Goal: Task Accomplishment & Management: Manage account settings

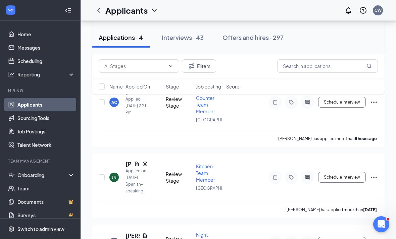
scroll to position [178, 0]
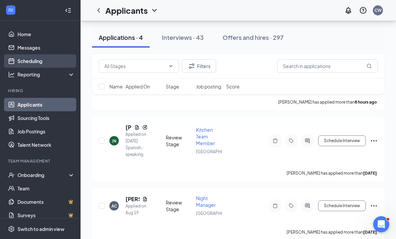
click at [46, 59] on link "Scheduling" at bounding box center [45, 60] width 57 height 13
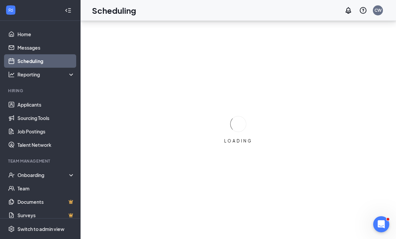
scroll to position [21, 0]
click at [173, 32] on div "LOADING" at bounding box center [238, 130] width 315 height 218
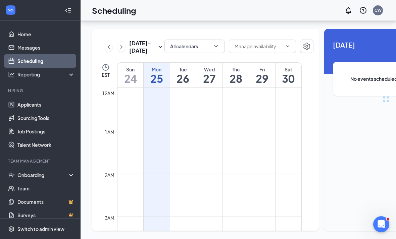
scroll to position [330, 0]
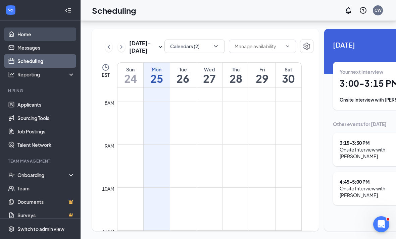
click at [50, 28] on link "Home" at bounding box center [45, 34] width 57 height 13
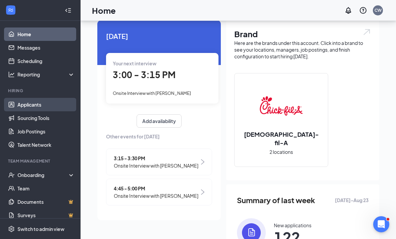
click at [56, 99] on link "Applicants" at bounding box center [45, 104] width 57 height 13
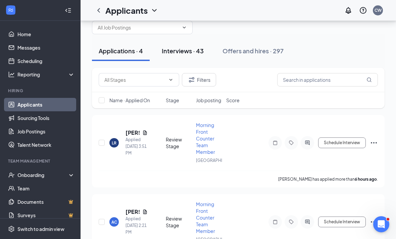
click at [174, 42] on button "Interviews · 43" at bounding box center [182, 51] width 55 height 20
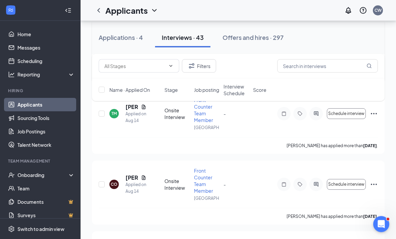
scroll to position [2263, 0]
click at [315, 116] on icon "ActiveChat" at bounding box center [316, 113] width 8 height 5
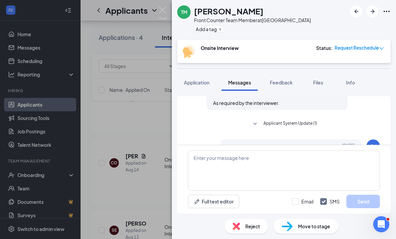
scroll to position [235, 0]
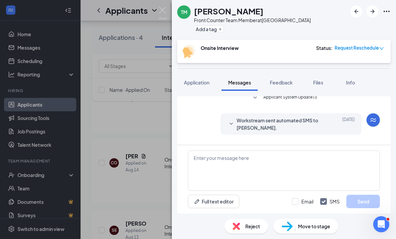
click at [264, 117] on span "Workstream sent automated SMS to Tobias Malone." at bounding box center [281, 124] width 88 height 15
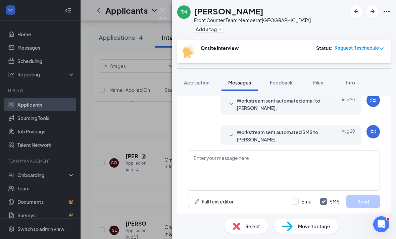
scroll to position [127, 0]
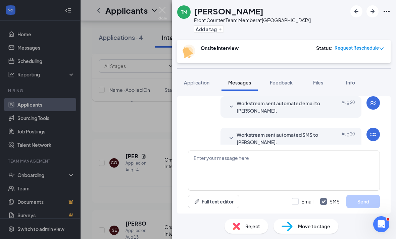
click at [310, 100] on span "Workstream sent automated email to Tobias Malone." at bounding box center [281, 107] width 88 height 15
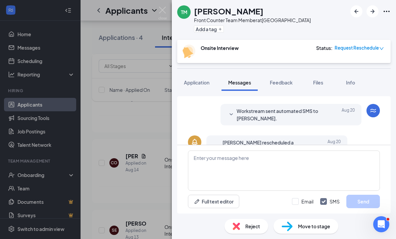
click at [329, 107] on div "Aug 20" at bounding box center [340, 114] width 30 height 15
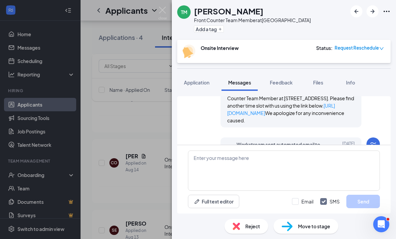
click at [315, 141] on span "Workstream sent automated email to Tobias Malone." at bounding box center [281, 148] width 88 height 15
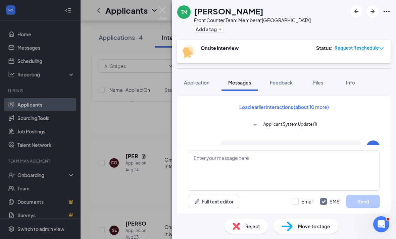
scroll to position [0, 0]
click at [312, 121] on span "Applicant System Update (1)" at bounding box center [290, 125] width 54 height 8
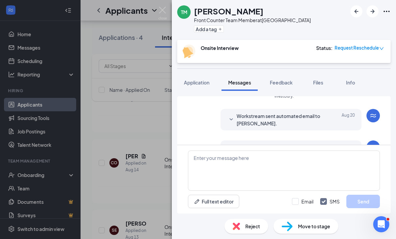
click at [327, 112] on div "Aug 20" at bounding box center [340, 119] width 30 height 15
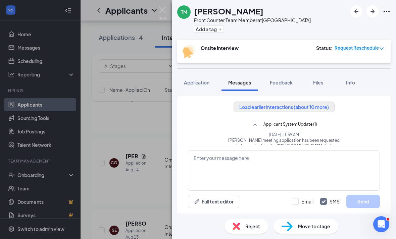
click at [317, 102] on button "Load earlier interactions (about 10 more)" at bounding box center [284, 107] width 101 height 11
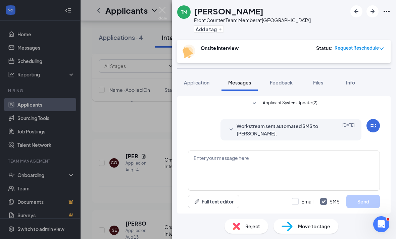
click at [310, 132] on span "Workstream sent automated SMS to Tobias Malone." at bounding box center [281, 129] width 88 height 15
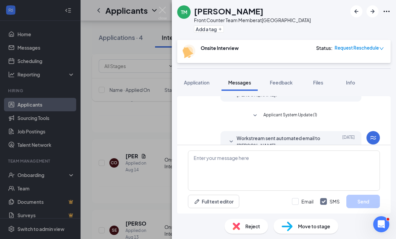
click at [313, 143] on span "Workstream sent automated email to Tobias Malone." at bounding box center [281, 142] width 88 height 15
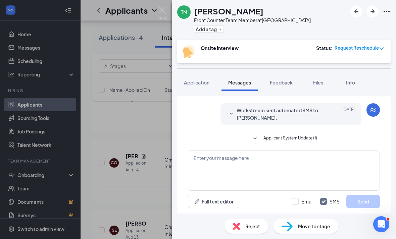
click at [326, 120] on div "Aug 15" at bounding box center [340, 114] width 30 height 15
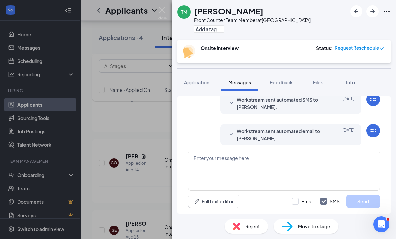
click at [320, 111] on span "Workstream sent automated SMS to Tobias Malone." at bounding box center [281, 103] width 88 height 15
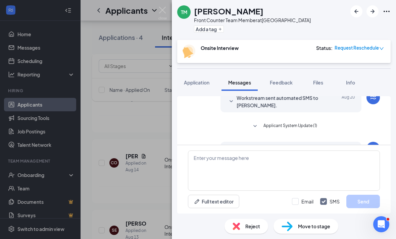
scroll to position [625, 0]
click at [331, 109] on div "Aug 20" at bounding box center [340, 101] width 30 height 15
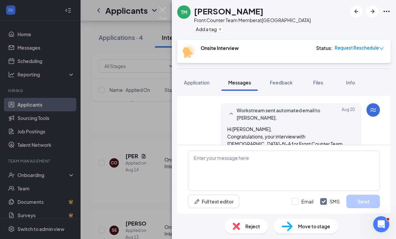
scroll to position [712, 0]
click at [324, 121] on span "Workstream sent automated email to Tobias Malone." at bounding box center [281, 114] width 88 height 15
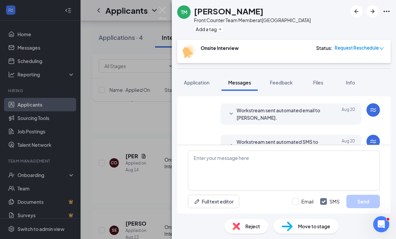
click at [336, 121] on div "Aug 20" at bounding box center [340, 114] width 30 height 15
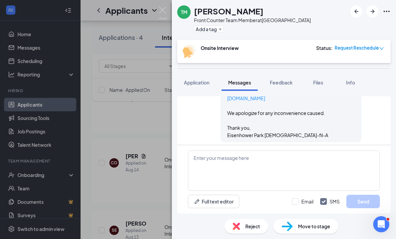
scroll to position [1155, 0]
click at [124, 125] on div "TM Tobias Malone Front Counter Team Member at Eisenhower Park Add a tag Onsite …" at bounding box center [198, 119] width 396 height 239
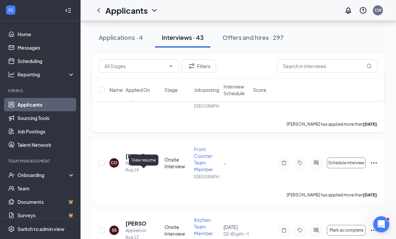
click at [146, 88] on icon "Document" at bounding box center [143, 85] width 5 height 5
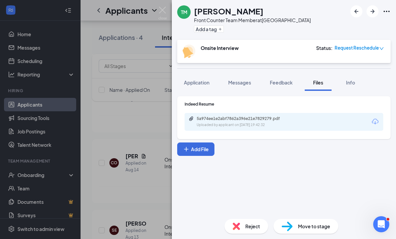
click at [302, 128] on div "5a974ee1e2abf7862a396e21e7829279.pdf Uploaded by applicant on Aug 14, 2025 at 1…" at bounding box center [284, 122] width 199 height 18
click at [291, 121] on div "5a974ee1e2abf7862a396e21e7829279.pdf Uploaded by applicant on Aug 14, 2025 at 1…" at bounding box center [243, 122] width 109 height 12
click at [198, 85] on span "Application" at bounding box center [197, 83] width 26 height 6
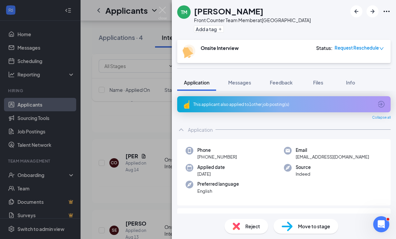
click at [380, 102] on icon "ArrowCircle" at bounding box center [381, 104] width 8 height 8
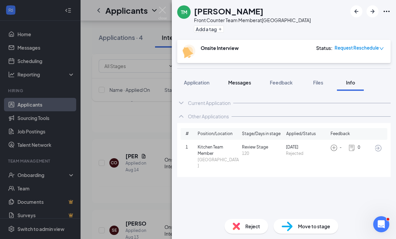
click at [241, 88] on button "Messages" at bounding box center [240, 82] width 36 height 17
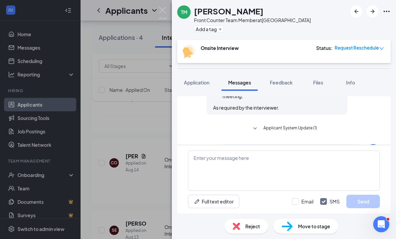
scroll to position [21, 0]
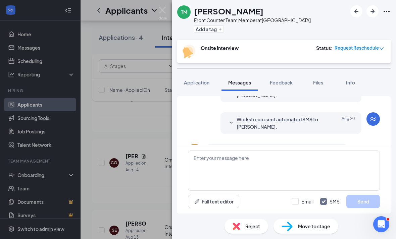
click at [293, 147] on span "Tobias Malone rescheduled a meeting." at bounding box center [267, 154] width 88 height 15
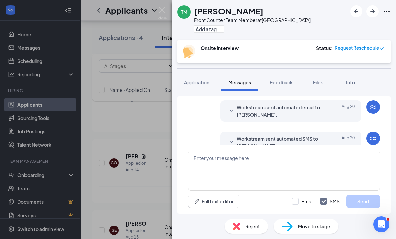
scroll to position [40, 0]
click at [307, 135] on span "Workstream sent automated SMS to Tobias Malone." at bounding box center [281, 142] width 88 height 15
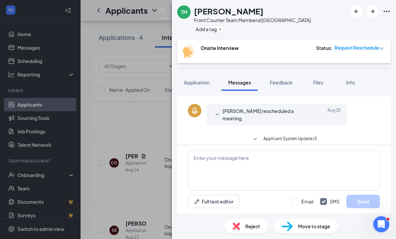
scroll to position [230, 0]
click at [322, 108] on div "Aug 20" at bounding box center [325, 115] width 30 height 15
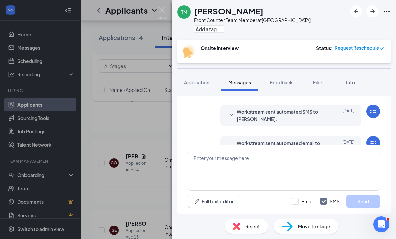
scroll to position [291, 0]
click at [323, 109] on span "Workstream sent automated SMS to Tobias Malone." at bounding box center [281, 116] width 88 height 15
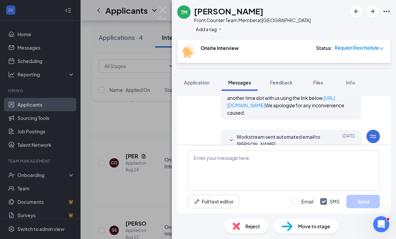
scroll to position [347, 0]
click at [248, 227] on span "Reject" at bounding box center [252, 226] width 15 height 7
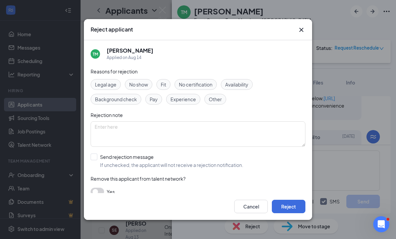
click at [299, 26] on icon "Cross" at bounding box center [301, 30] width 8 height 8
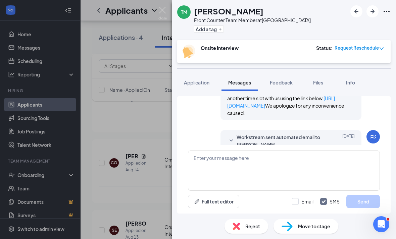
click at [153, 70] on div "TM Tobias Malone Front Counter Team Member at Eisenhower Park Add a tag Onsite …" at bounding box center [198, 119] width 396 height 239
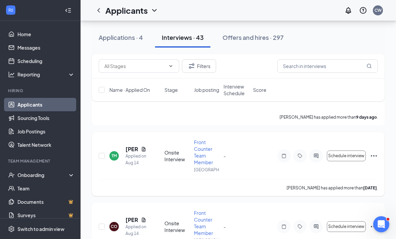
scroll to position [2218, 0]
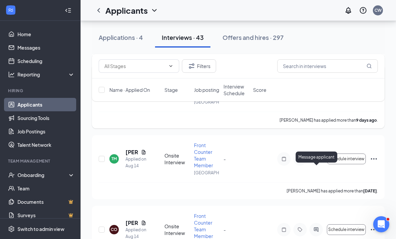
click at [314, 91] on icon "ActiveChat" at bounding box center [316, 88] width 8 height 5
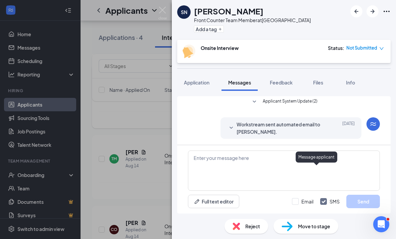
scroll to position [21, 0]
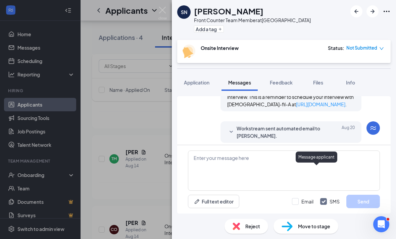
click at [325, 125] on div "Aug 20" at bounding box center [340, 132] width 30 height 15
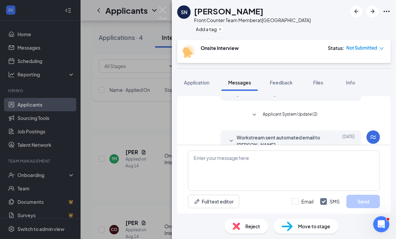
click at [330, 134] on div "Aug 18" at bounding box center [340, 141] width 30 height 15
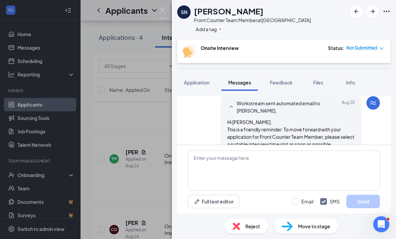
click at [252, 225] on span "Reject" at bounding box center [252, 226] width 15 height 7
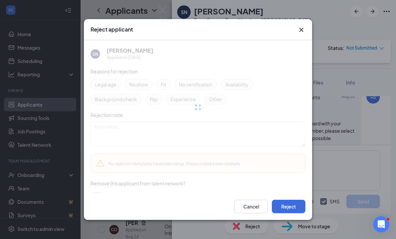
scroll to position [370, 0]
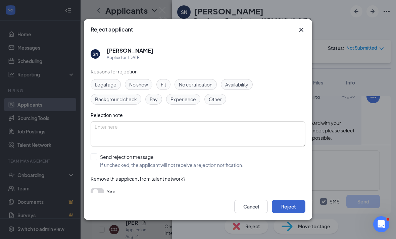
click at [282, 208] on button "Reject" at bounding box center [289, 206] width 34 height 13
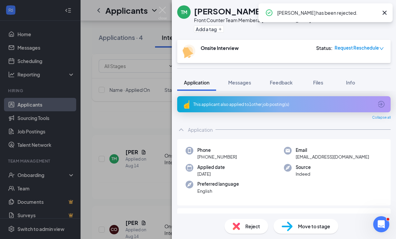
click at [139, 191] on div "TM Tobias Malone Front Counter Team Member at Eisenhower Park Add a tag Onsite …" at bounding box center [198, 119] width 396 height 239
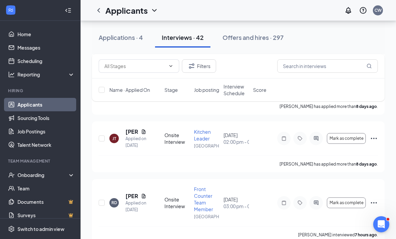
scroll to position [2020, 0]
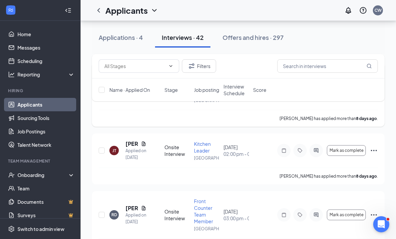
click at [321, 93] on div at bounding box center [315, 86] width 13 height 13
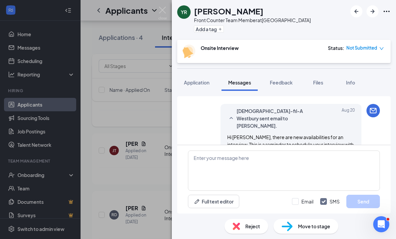
scroll to position [182, 0]
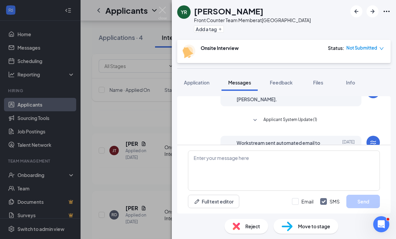
click at [322, 139] on span "Workstream sent automated email to Yajahira Reyes." at bounding box center [281, 146] width 88 height 15
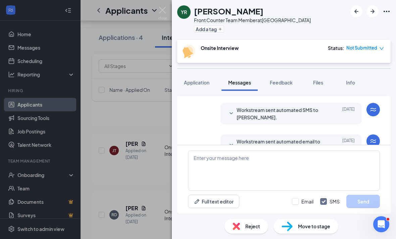
scroll to position [39, 0]
click at [315, 105] on span "Workstream sent automated SMS to Yajahira Reyes." at bounding box center [281, 112] width 88 height 15
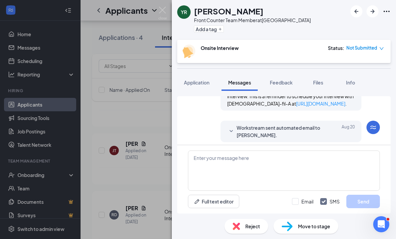
scroll to position [411, 0]
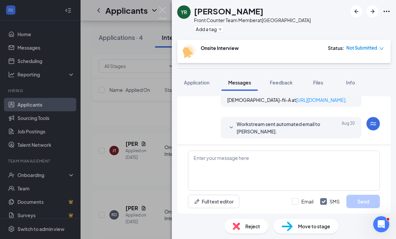
click at [330, 120] on div "Aug 20" at bounding box center [340, 127] width 30 height 15
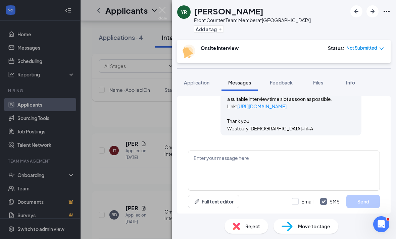
click at [309, 149] on span "Workstream sent automated SMS to Yajahira Reyes." at bounding box center [281, 156] width 88 height 15
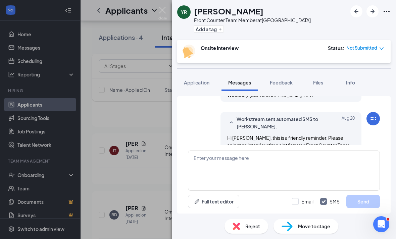
scroll to position [510, 0]
click at [261, 224] on div "Reject" at bounding box center [247, 226] width 44 height 15
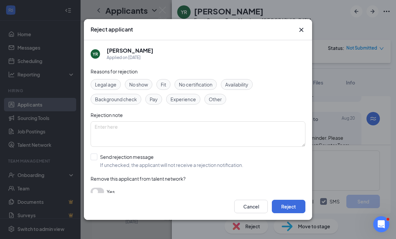
click at [292, 220] on div "Cancel Reject" at bounding box center [198, 206] width 228 height 27
click at [296, 208] on button "Reject" at bounding box center [289, 206] width 34 height 13
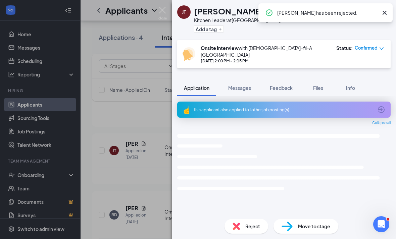
click at [148, 198] on div "JT Jefferson Torres Kitchen Leader at Eisenhower Park Add a tag Onsite Intervie…" at bounding box center [198, 119] width 396 height 239
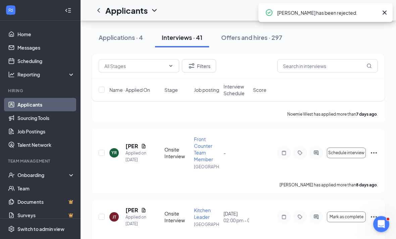
scroll to position [1954, 0]
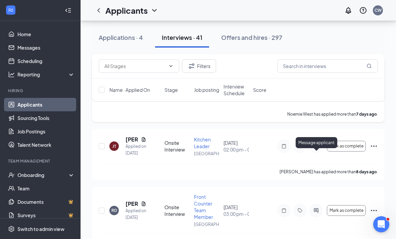
click at [316, 85] on icon "ActiveChat" at bounding box center [316, 82] width 8 height 5
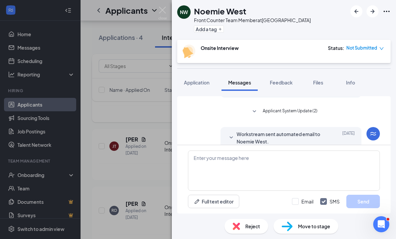
scroll to position [77, 0]
click at [315, 131] on span "Workstream sent automated email to Noemie West." at bounding box center [281, 138] width 88 height 15
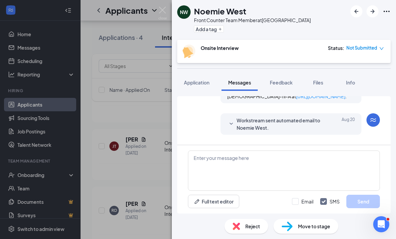
scroll to position [346, 0]
click at [264, 222] on div "Reject" at bounding box center [247, 226] width 44 height 15
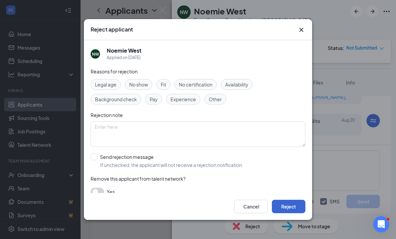
click at [285, 210] on button "Reject" at bounding box center [289, 206] width 34 height 13
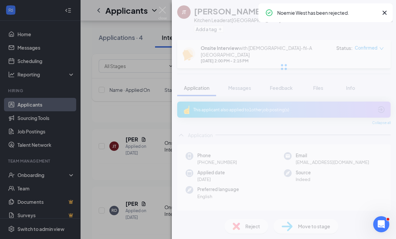
click at [135, 182] on div "JT Jefferson Torres Kitchen Leader at Eisenhower Park Add a tag Onsite Intervie…" at bounding box center [198, 119] width 396 height 239
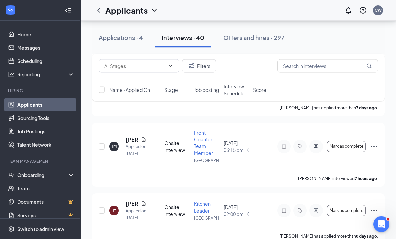
scroll to position [1818, 0]
click at [316, 83] on div at bounding box center [315, 75] width 13 height 13
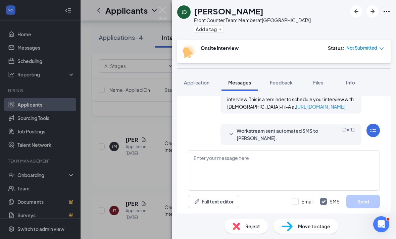
scroll to position [21, 0]
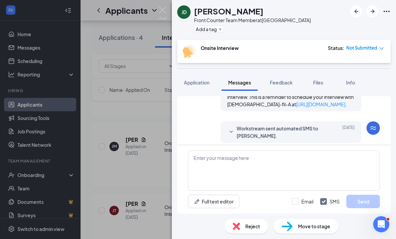
click at [325, 125] on div "Aug 21" at bounding box center [340, 132] width 30 height 15
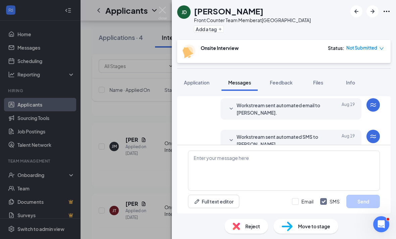
scroll to position [92, 0]
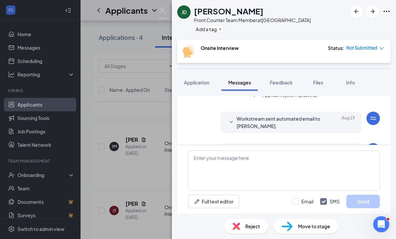
click at [265, 223] on div "Reject" at bounding box center [247, 226] width 44 height 15
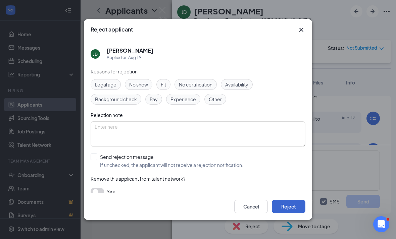
click at [294, 211] on button "Reject" at bounding box center [289, 206] width 34 height 13
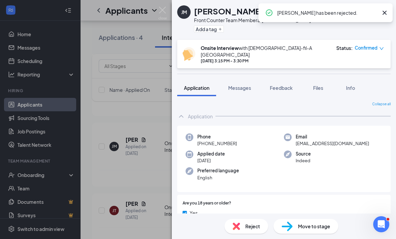
click at [155, 205] on div "JM Julissa Montecinos Front Counter Team Member at Westbury Add a tag Onsite In…" at bounding box center [198, 119] width 396 height 239
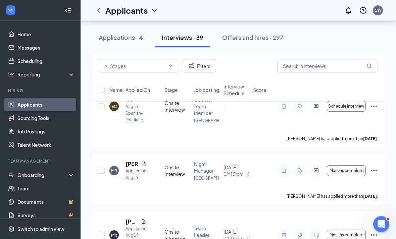
scroll to position [1576, 0]
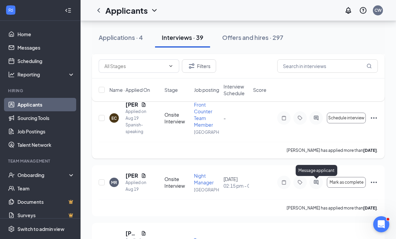
click at [315, 121] on icon "ActiveChat" at bounding box center [316, 117] width 8 height 5
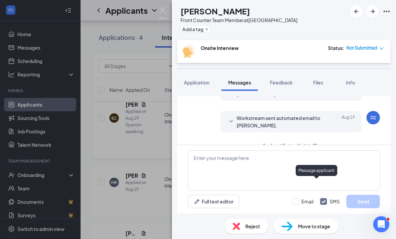
scroll to position [158, 0]
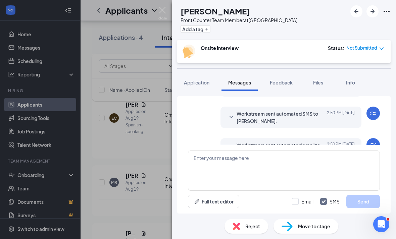
click at [308, 110] on span "Workstream sent automated SMS to Edward Correa-Baez." at bounding box center [281, 117] width 88 height 15
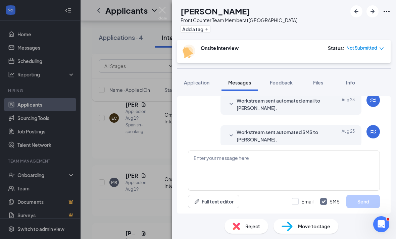
scroll to position [108, 0]
click at [332, 97] on div "Aug 23" at bounding box center [340, 104] width 30 height 15
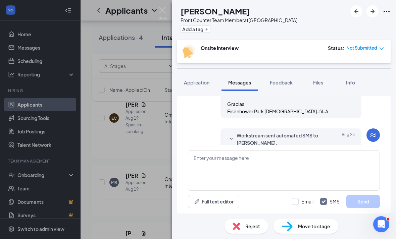
scroll to position [183, 0]
click at [141, 202] on div "EC Edward Correa-Baez Front Counter Team Member at Eisenhower Park Add a tag On…" at bounding box center [198, 119] width 396 height 239
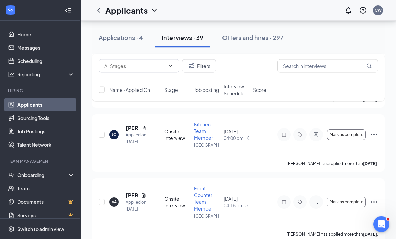
scroll to position [1340, 0]
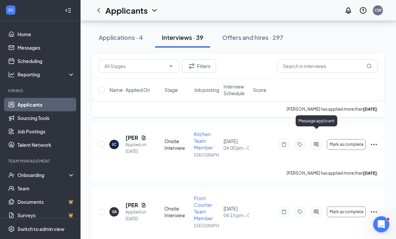
click at [319, 80] on icon "ActiveChat" at bounding box center [316, 76] width 8 height 5
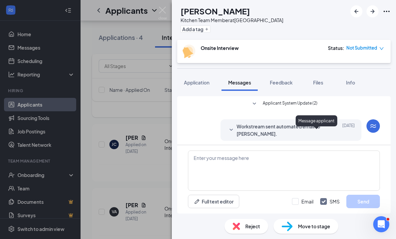
scroll to position [21, 0]
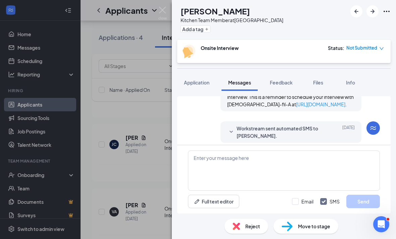
click at [281, 125] on span "Workstream sent automated SMS to Ana Contreras." at bounding box center [281, 132] width 88 height 15
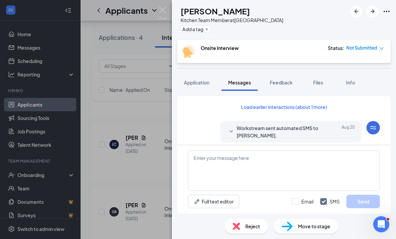
click at [301, 125] on span "Workstream sent automated SMS to Ana Contreras." at bounding box center [281, 132] width 88 height 15
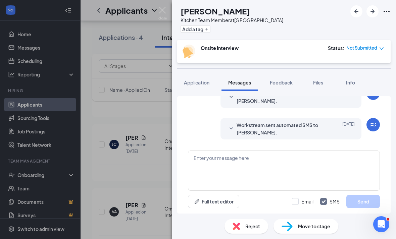
scroll to position [165, 0]
click at [317, 121] on span "Workstream sent automated SMS to Ana Contreras." at bounding box center [281, 128] width 88 height 15
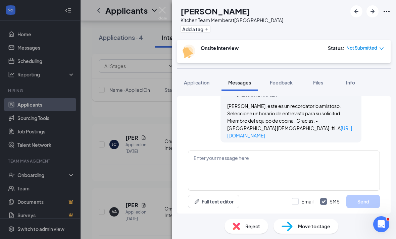
scroll to position [413, 0]
click at [300, 156] on span "Workstream sent automated email to Ana Contreras." at bounding box center [281, 163] width 88 height 15
click at [155, 198] on div "AC Ana Contreras Kitchen Team Member at Eisenhower Park Add a tag Onsite Interv…" at bounding box center [198, 119] width 396 height 239
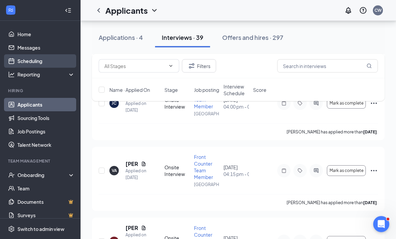
scroll to position [1386, 0]
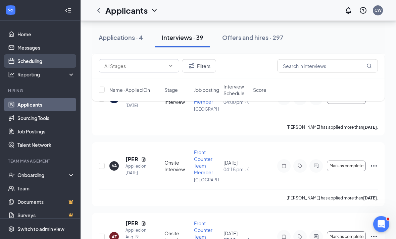
click at [37, 63] on link "Scheduling" at bounding box center [45, 60] width 57 height 13
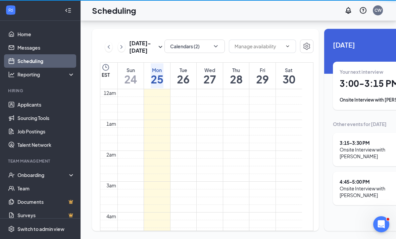
scroll to position [330, 0]
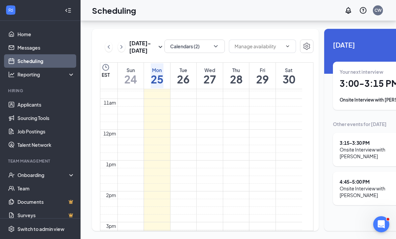
click at [118, 43] on icon "ChevronRight" at bounding box center [121, 47] width 7 height 8
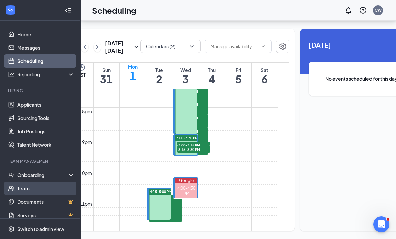
click at [42, 182] on link "Team" at bounding box center [45, 188] width 57 height 13
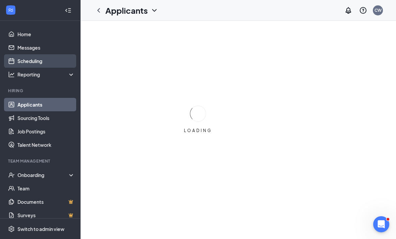
click at [59, 58] on link "Scheduling" at bounding box center [45, 60] width 57 height 13
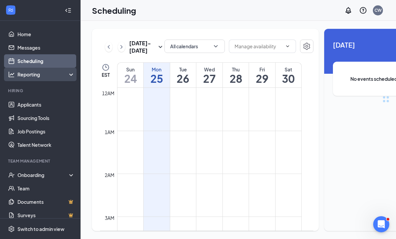
scroll to position [330, 0]
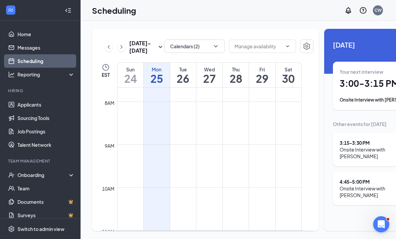
click at [219, 84] on h1 "27" at bounding box center [209, 78] width 26 height 11
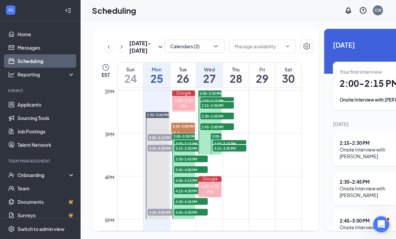
scroll to position [608, 0]
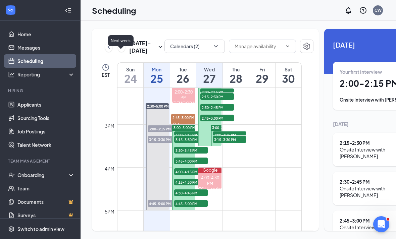
click at [121, 51] on icon "ChevronRight" at bounding box center [121, 47] width 7 height 8
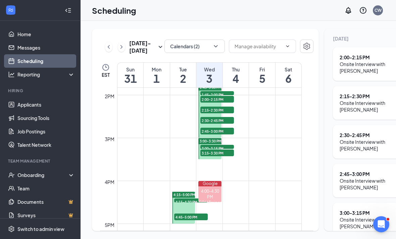
scroll to position [594, 0]
click at [185, 204] on link "4:15-5:00 PM 4:15-4:30 PM 1 4:45-5:00 PM 1" at bounding box center [183, 208] width 25 height 32
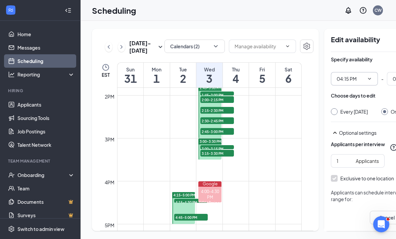
click at [343, 82] on input "04:15 PM" at bounding box center [351, 78] width 28 height 7
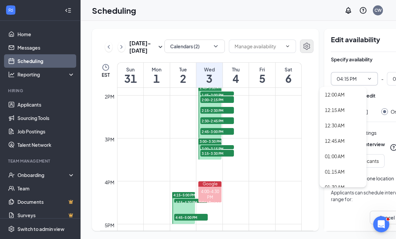
click at [303, 50] on icon "Settings" at bounding box center [306, 46] width 7 height 7
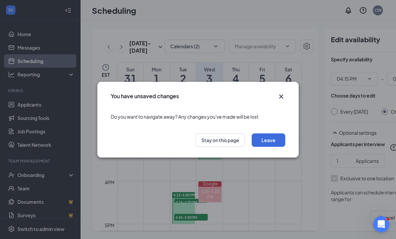
click at [136, 58] on div "You have unsaved changes Do you want to navigate away? Any changes you've made …" at bounding box center [198, 119] width 396 height 239
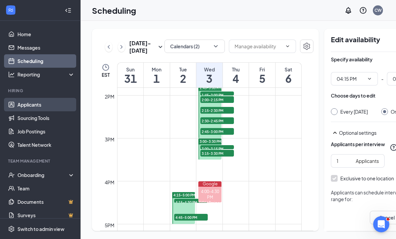
click at [45, 107] on link "Applicants" at bounding box center [45, 104] width 57 height 13
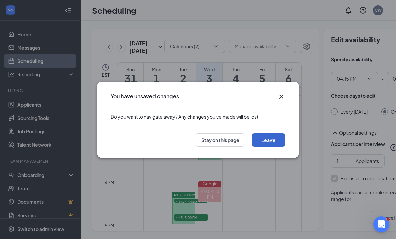
click at [273, 145] on button "Leave" at bounding box center [269, 140] width 34 height 13
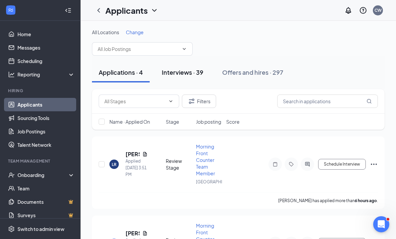
click at [189, 77] on button "Interviews · 39" at bounding box center [182, 72] width 55 height 20
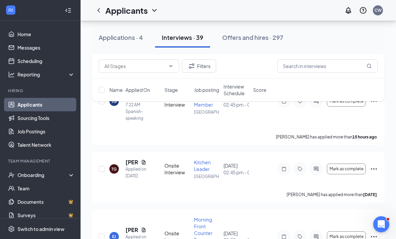
scroll to position [222, 0]
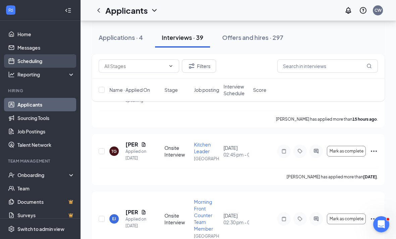
click at [47, 57] on link "Scheduling" at bounding box center [45, 60] width 57 height 13
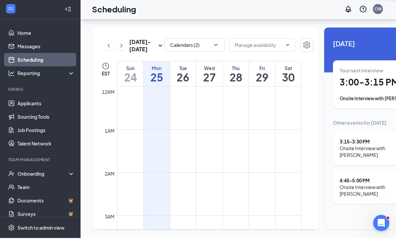
scroll to position [330, 0]
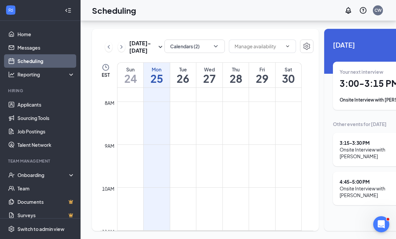
click at [119, 42] on div "Aug 24 - Aug 30" at bounding box center [134, 47] width 59 height 15
click at [120, 42] on button at bounding box center [121, 47] width 7 height 10
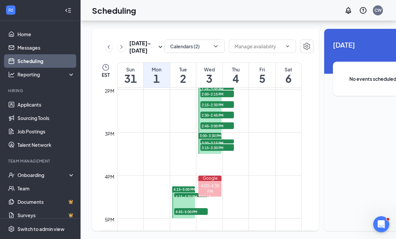
scroll to position [601, 0]
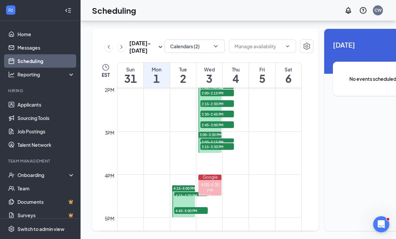
click at [184, 185] on link "4:15-5:00 PM 4:15-4:30 PM 1 4:45-5:00 PM 1" at bounding box center [183, 201] width 25 height 32
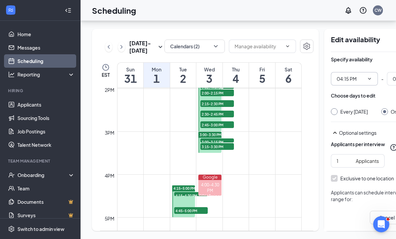
click at [363, 72] on span "04:15 PM" at bounding box center [354, 78] width 47 height 13
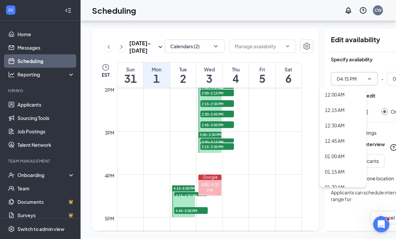
click at [367, 76] on icon "ChevronUp" at bounding box center [369, 78] width 5 height 5
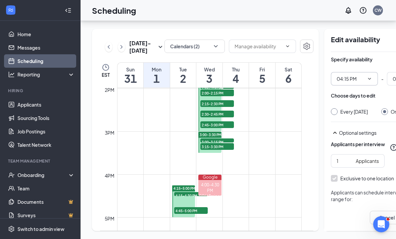
click at [367, 76] on icon "ChevronDown" at bounding box center [369, 78] width 5 height 5
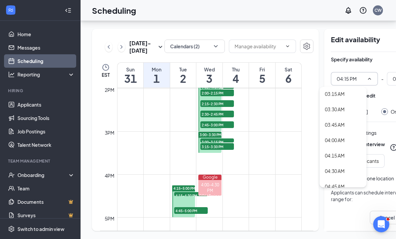
scroll to position [188, 0]
click at [348, 119] on div "03:30 AM" at bounding box center [343, 122] width 36 height 7
type input "03:30 AM"
type input "04:15 AM"
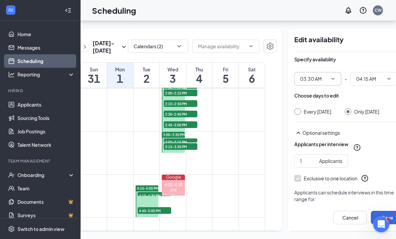
scroll to position [0, 37]
click at [330, 76] on icon "ChevronDown" at bounding box center [332, 78] width 5 height 5
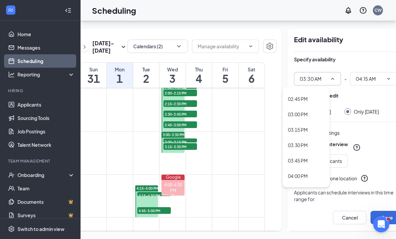
scroll to position [907, 0]
click at [315, 141] on div "03:30 PM" at bounding box center [306, 144] width 36 height 7
type input "03:30 PM"
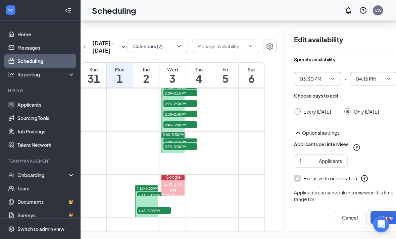
click at [356, 75] on input "04:15 PM" at bounding box center [370, 78] width 28 height 7
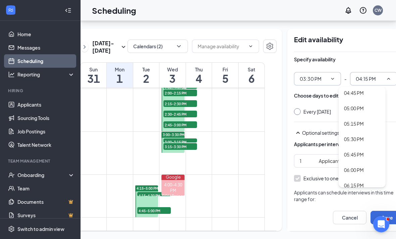
scroll to position [1017, 0]
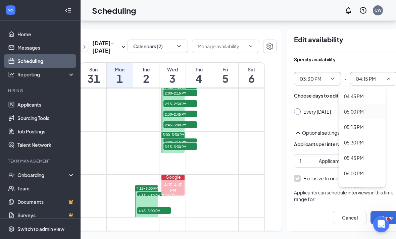
click at [373, 104] on div "05:00 PM" at bounding box center [362, 111] width 47 height 15
type input "05:00 PM"
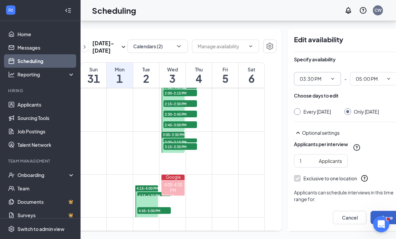
click at [371, 219] on button "Save" at bounding box center [388, 217] width 34 height 13
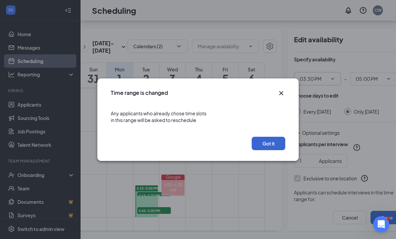
click at [278, 145] on button "Got it" at bounding box center [269, 143] width 34 height 13
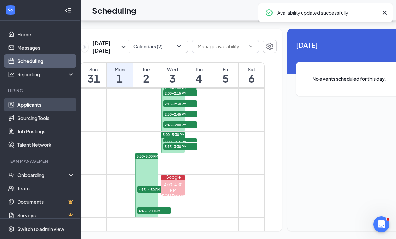
click at [46, 98] on link "Applicants" at bounding box center [45, 104] width 57 height 13
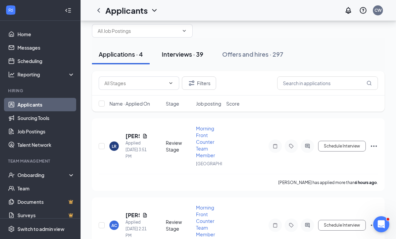
click at [159, 54] on button "Interviews · 39" at bounding box center [182, 54] width 55 height 20
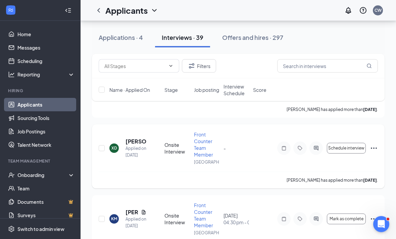
scroll to position [438, 0]
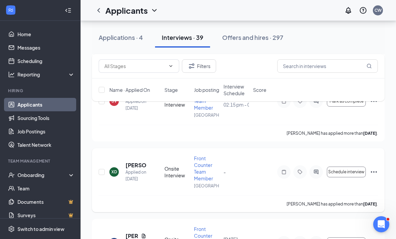
click at [317, 174] on icon "ActiveChat" at bounding box center [316, 172] width 4 height 4
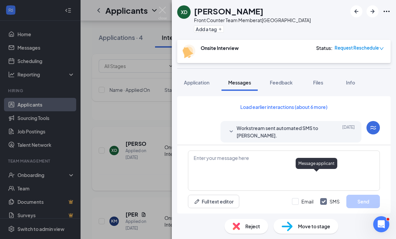
scroll to position [21, 0]
click at [298, 125] on span "Workstream sent automated SMS to Xavier Davis." at bounding box center [281, 132] width 88 height 15
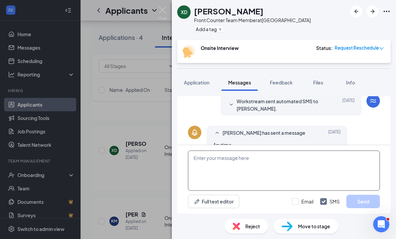
scroll to position [296, 0]
click at [263, 95] on div "Workstream sent automated SMS to Xavier Davis. Aug 24 Hi Xavier Davis, this is …" at bounding box center [290, 105] width 141 height 21
click at [260, 98] on span "Workstream sent automated SMS to Xavier Davis." at bounding box center [281, 105] width 88 height 15
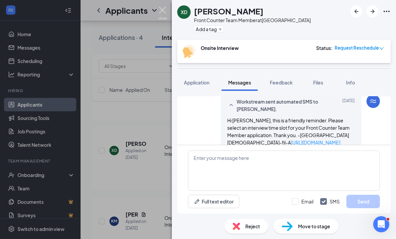
click at [165, 13] on img at bounding box center [162, 13] width 8 height 13
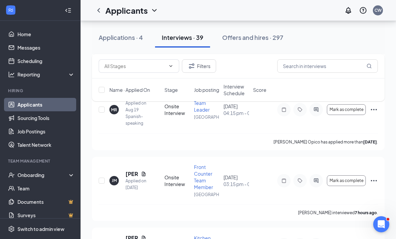
scroll to position [1712, 0]
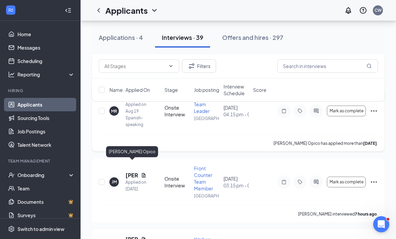
click at [131, 101] on h5 "Mariela Rodriguez Opico" at bounding box center [132, 97] width 13 height 7
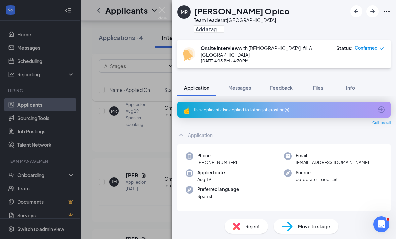
click at [378, 106] on icon "ArrowCircle" at bounding box center [381, 110] width 8 height 8
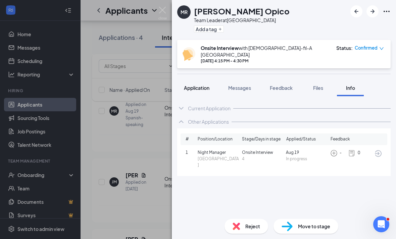
click at [189, 85] on span "Application" at bounding box center [197, 88] width 26 height 6
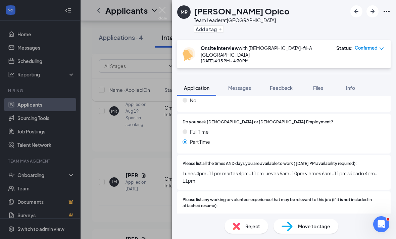
scroll to position [186, 0]
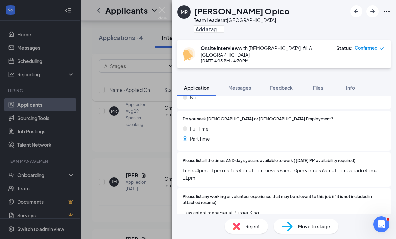
click at [146, 182] on div "MR Mariela Rodriguez Opico Team Leader at Eisenhower Park Add a tag Onsite Inte…" at bounding box center [198, 119] width 396 height 239
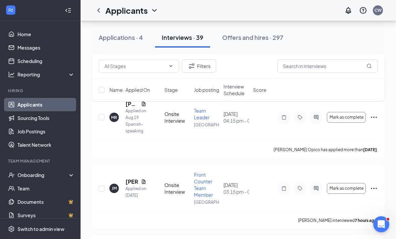
scroll to position [1705, 0]
click at [377, 58] on icon "Ellipses" at bounding box center [374, 54] width 8 height 8
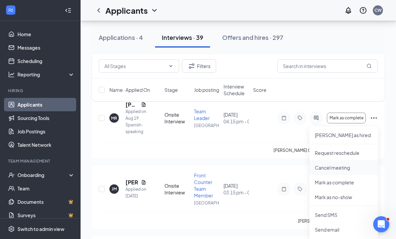
click at [330, 170] on p "Cancel meeting" at bounding box center [344, 167] width 58 height 7
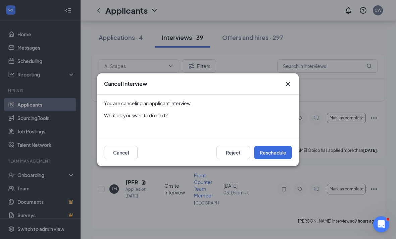
click at [291, 81] on icon "Cross" at bounding box center [288, 84] width 8 height 8
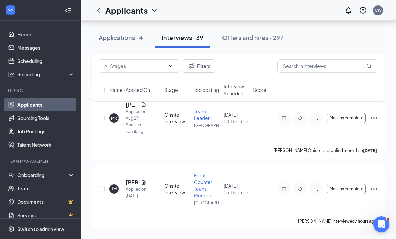
click at [373, 58] on icon "Ellipses" at bounding box center [374, 54] width 8 height 8
click at [266, 142] on div "MR Mariela Rodriguez Opico Applied on Aug 19 Spanish-speaking Onsite Interview …" at bounding box center [238, 121] width 279 height 41
click at [376, 122] on icon "Ellipses" at bounding box center [374, 118] width 8 height 8
click at [346, 227] on li "Cancel meeting" at bounding box center [343, 232] width 68 height 15
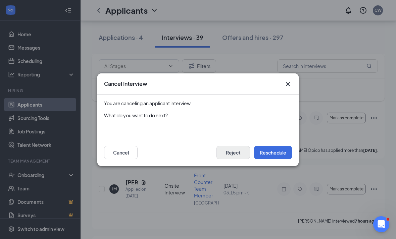
click at [243, 151] on button "Reject" at bounding box center [233, 152] width 34 height 13
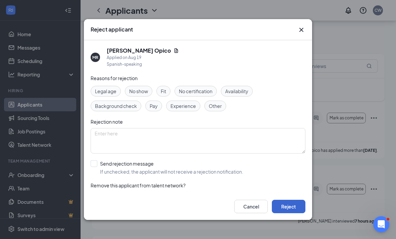
click at [280, 213] on button "Reject" at bounding box center [289, 206] width 34 height 13
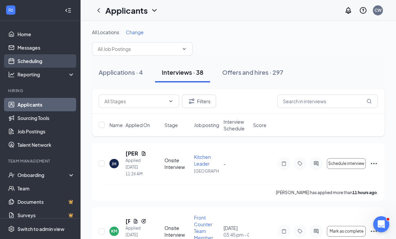
click at [56, 60] on link "Scheduling" at bounding box center [45, 60] width 57 height 13
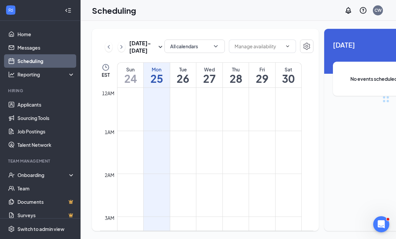
scroll to position [330, 0]
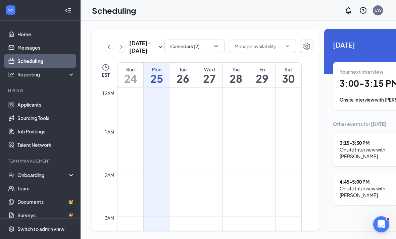
scroll to position [330, 0]
click at [120, 49] on icon "ChevronRight" at bounding box center [121, 47] width 2 height 4
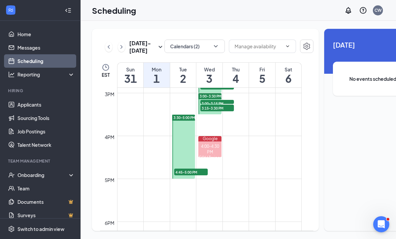
scroll to position [639, 0]
click at [180, 84] on h1 "2" at bounding box center [183, 78] width 26 height 11
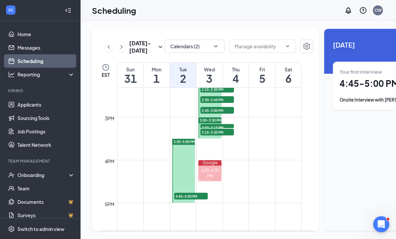
scroll to position [621, 0]
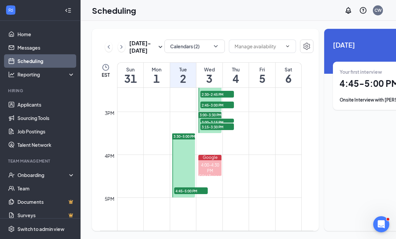
click at [205, 84] on h1 "3" at bounding box center [209, 78] width 26 height 11
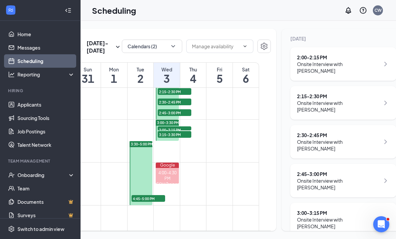
scroll to position [613, 0]
click at [146, 73] on div "Tue" at bounding box center [141, 69] width 26 height 7
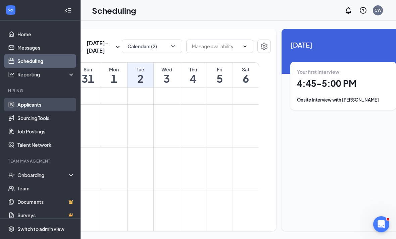
click at [35, 98] on link "Applicants" at bounding box center [45, 104] width 57 height 13
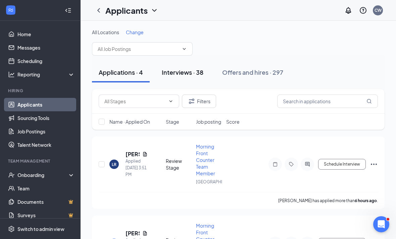
click at [197, 78] on button "Interviews · 38" at bounding box center [182, 72] width 55 height 20
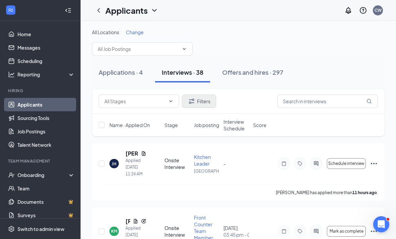
click at [187, 107] on button "Filters" at bounding box center [199, 101] width 34 height 13
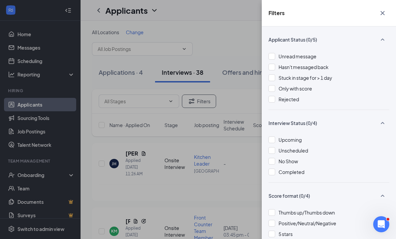
click at [215, 174] on div "Filters Applicant Status (0/5) Unread message Hasn't messaged back Stuck in sta…" at bounding box center [198, 119] width 396 height 239
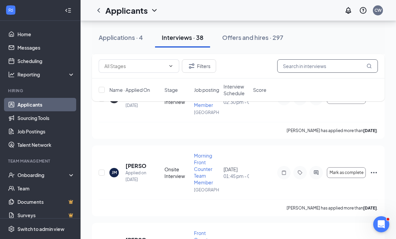
click at [293, 65] on input "text" at bounding box center [327, 65] width 101 height 13
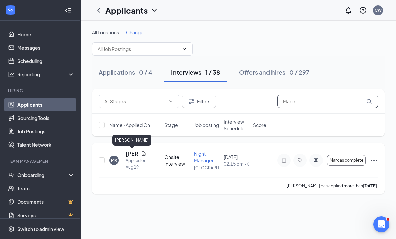
type input "Mariel"
click at [131, 156] on h5 "Mariela Rodriguez" at bounding box center [132, 153] width 13 height 7
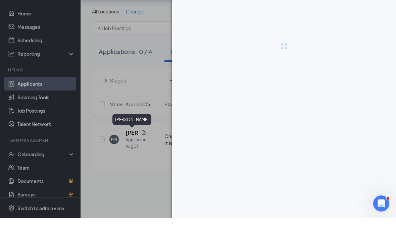
scroll to position [21, 0]
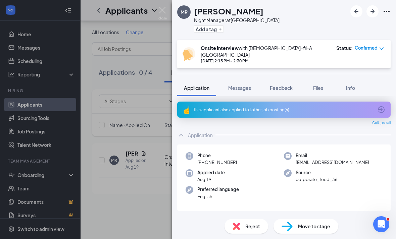
click at [378, 106] on icon "ArrowCircle" at bounding box center [381, 110] width 8 height 8
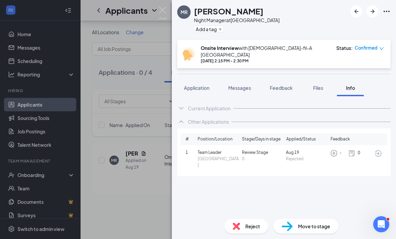
click at [381, 150] on icon "ArrowCircle" at bounding box center [378, 154] width 8 height 8
click at [108, 170] on div "MR Mariela Rodriguez Night Manager at Westbury Add a tag Onsite Interview with …" at bounding box center [198, 119] width 396 height 239
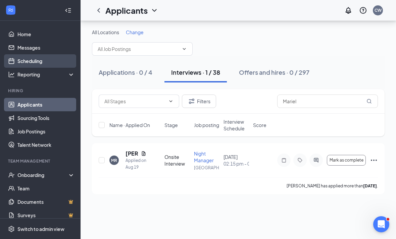
click at [35, 54] on link "Scheduling" at bounding box center [45, 60] width 57 height 13
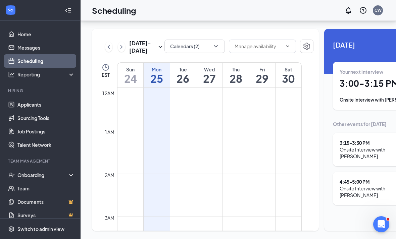
scroll to position [330, 0]
click at [124, 43] on icon "ChevronRight" at bounding box center [121, 47] width 7 height 8
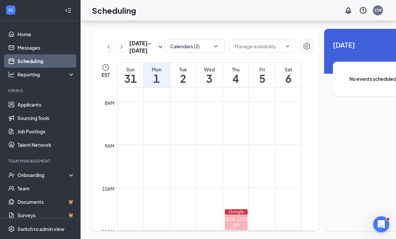
click at [200, 73] on h1 "3" at bounding box center [209, 78] width 26 height 11
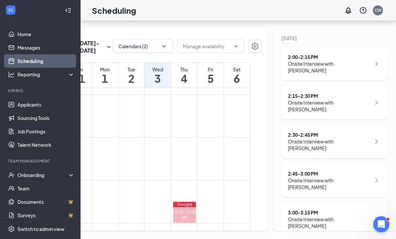
scroll to position [86, 0]
click at [9, 68] on div "Reporting" at bounding box center [40, 74] width 81 height 13
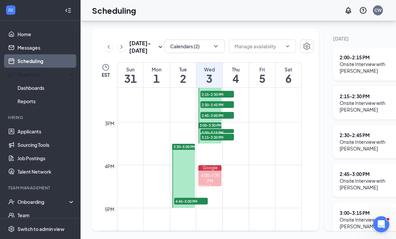
scroll to position [0, 0]
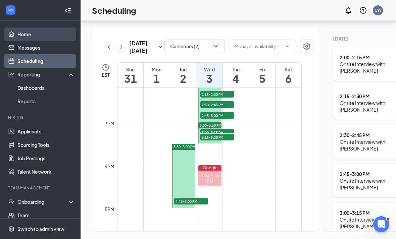
click at [44, 28] on link "Home" at bounding box center [45, 34] width 57 height 13
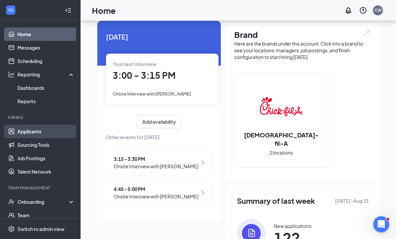
click at [55, 137] on link "Applicants" at bounding box center [45, 131] width 57 height 13
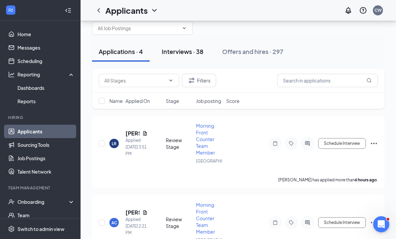
click at [188, 56] on button "Interviews · 38" at bounding box center [182, 52] width 55 height 20
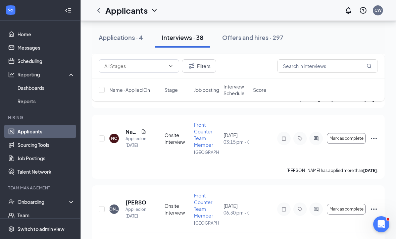
scroll to position [2417, 0]
click at [136, 65] on h5 "Diana Gonzalez" at bounding box center [132, 61] width 13 height 7
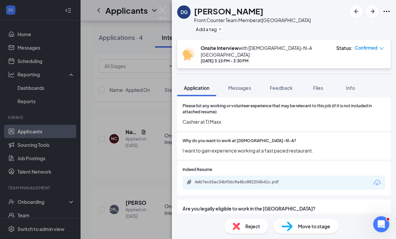
scroll to position [249, 0]
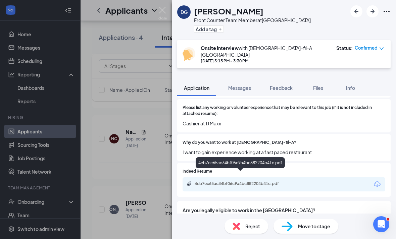
click at [264, 181] on div "4eb7ec65ac34bf06c9a4bc882204b41c.pdf" at bounding box center [242, 183] width 94 height 5
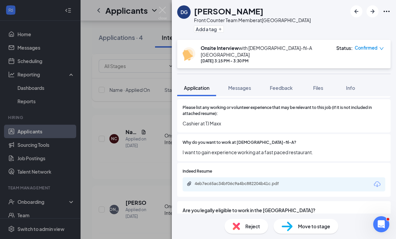
scroll to position [247, 0]
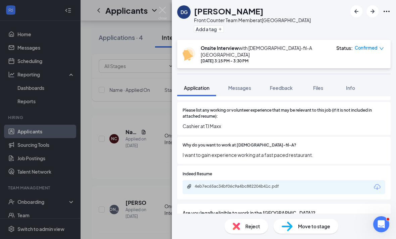
click at [158, 10] on img at bounding box center [162, 13] width 8 height 13
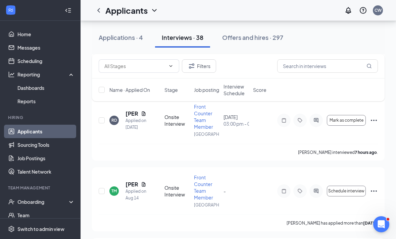
scroll to position [1803, 0]
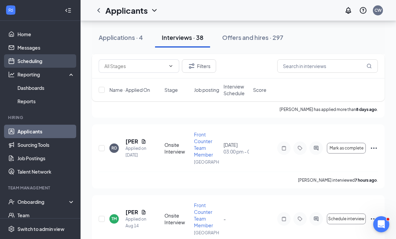
click at [27, 64] on link "Scheduling" at bounding box center [45, 60] width 57 height 13
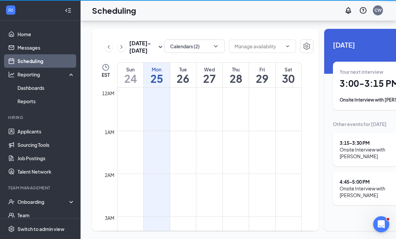
scroll to position [330, 0]
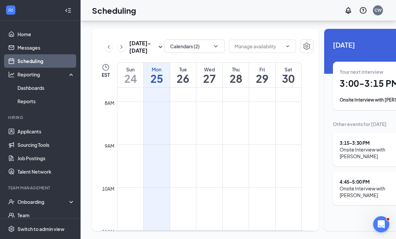
click at [123, 43] on icon "ChevronRight" at bounding box center [121, 47] width 7 height 8
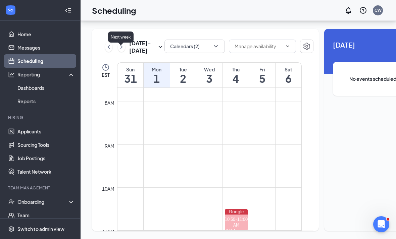
click at [122, 43] on icon "ChevronRight" at bounding box center [121, 47] width 7 height 8
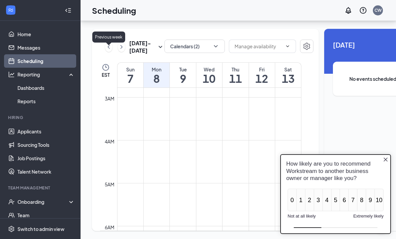
scroll to position [119, 0]
click at [385, 160] on icon "Close button" at bounding box center [385, 159] width 5 height 5
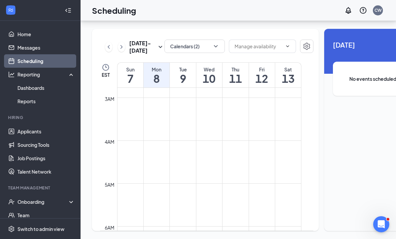
scroll to position [0, 0]
click at [44, 41] on link "Messages" at bounding box center [45, 47] width 57 height 13
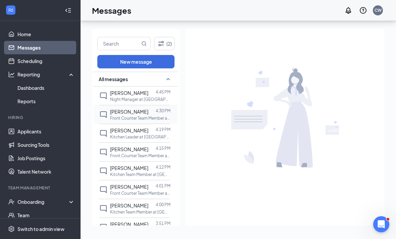
click at [128, 105] on div "Karla Martinez 4:30 PM Front Counter Team Member at Eisenhower Park" at bounding box center [134, 114] width 70 height 19
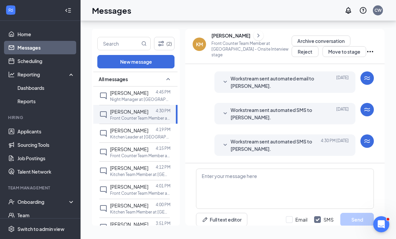
scroll to position [198, 0]
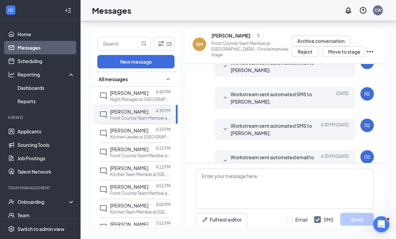
click at [272, 122] on span "Workstream sent automated SMS to Karla Martinez." at bounding box center [275, 129] width 88 height 15
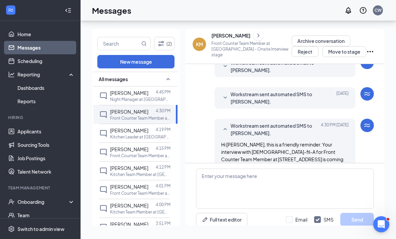
click at [271, 122] on span "Workstream sent automated SMS to Karla Martinez." at bounding box center [275, 129] width 88 height 15
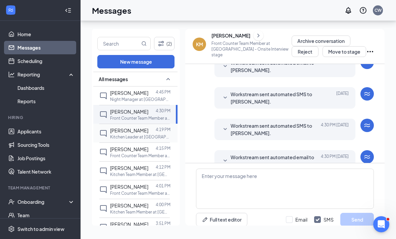
click at [131, 124] on div "John Hidalgo 4:19 PM Kitchen Leader at Eisenhower Park" at bounding box center [134, 133] width 70 height 19
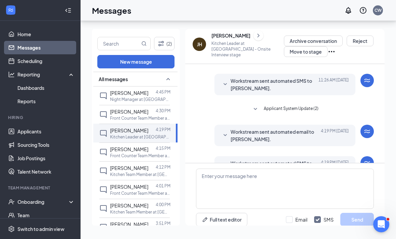
scroll to position [51, 0]
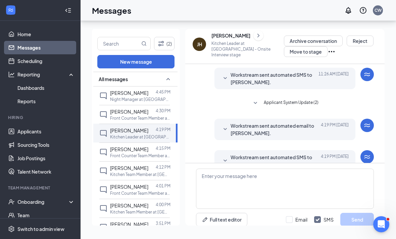
click at [243, 122] on span "Workstream sent automated email to John Hidalgo." at bounding box center [275, 129] width 88 height 15
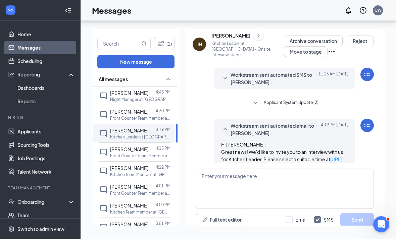
click at [243, 122] on span "Workstream sent automated email to John Hidalgo." at bounding box center [275, 129] width 88 height 15
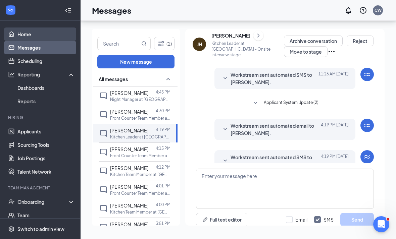
click at [28, 28] on link "Home" at bounding box center [45, 34] width 57 height 13
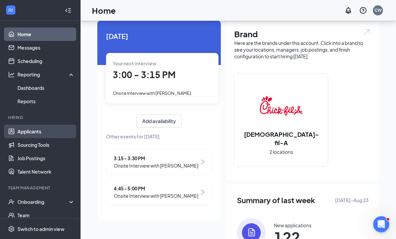
click at [47, 132] on link "Applicants" at bounding box center [45, 131] width 57 height 13
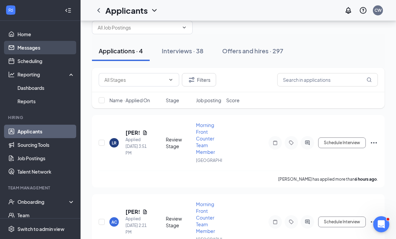
click at [19, 47] on link "Messages" at bounding box center [45, 47] width 57 height 13
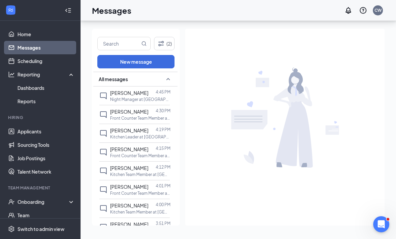
click at [118, 16] on div "Messages CW" at bounding box center [238, 10] width 315 height 21
click at [118, 37] on input "text" at bounding box center [119, 43] width 42 height 13
type input "[PERSON_NAME]"
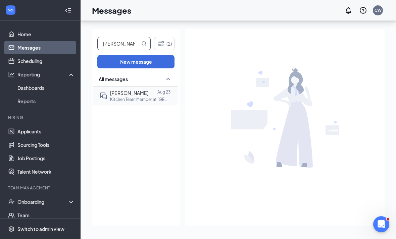
click at [130, 87] on div "Erick Vargas Aug 23 Kitchen Team Member at Eisenhower Park" at bounding box center [134, 96] width 70 height 18
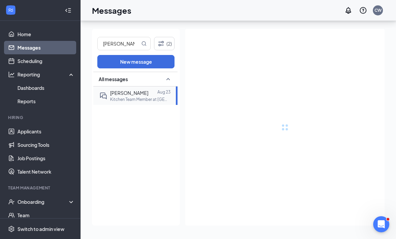
click at [132, 97] on p "Kitchen Team Member at Eisenhower Park" at bounding box center [140, 100] width 60 height 6
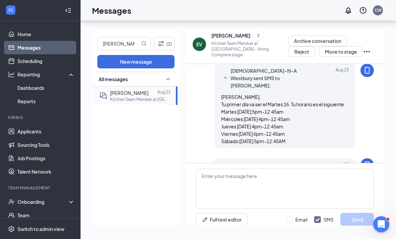
scroll to position [295, 0]
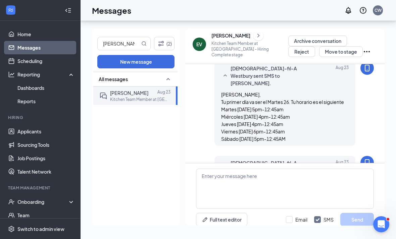
click at [373, 156] on div "Chick-fil-A Westbury sent SMS to Erick Vargas. Aug 23 Vas a recibir tu uniforme…" at bounding box center [285, 192] width 178 height 73
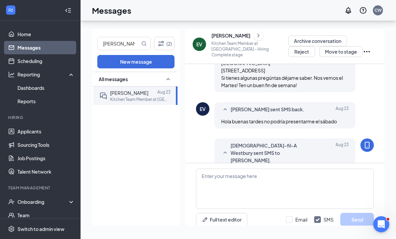
scroll to position [429, 0]
click at [55, 28] on link "Home" at bounding box center [45, 34] width 57 height 13
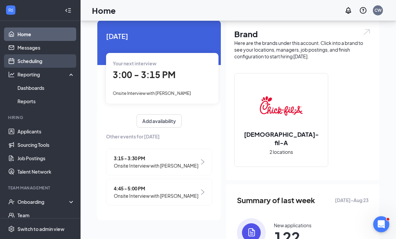
click at [40, 61] on link "Scheduling" at bounding box center [45, 60] width 57 height 13
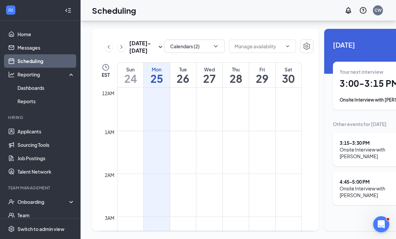
scroll to position [330, 0]
click at [189, 76] on h1 "26" at bounding box center [183, 78] width 26 height 11
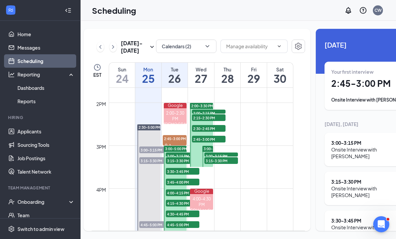
scroll to position [586, 0]
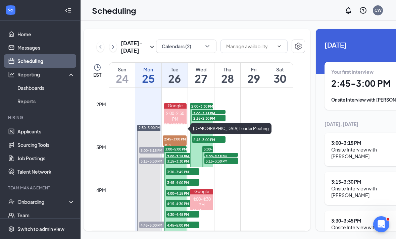
click at [181, 125] on link "Google 2:00-2:30 PM BOH Leader Meeting" at bounding box center [174, 113] width 25 height 21
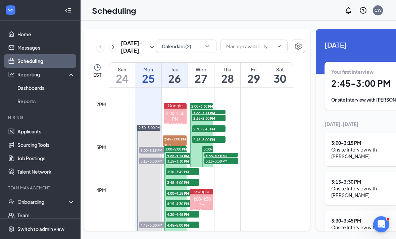
click at [182, 125] on link "Google 2:00-2:30 PM BOH Leader Meeting" at bounding box center [174, 113] width 25 height 21
click at [180, 123] on link "Google 2:00-2:30 PM BOH Leader Meeting" at bounding box center [174, 113] width 25 height 21
click at [183, 125] on link "Google 2:00-2:30 PM BOH Leader Meeting" at bounding box center [174, 113] width 25 height 21
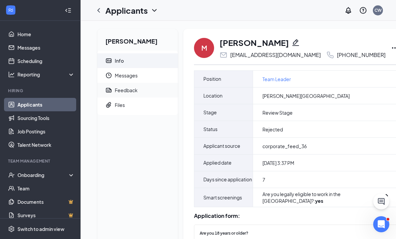
click at [135, 92] on span "Feedback" at bounding box center [144, 90] width 58 height 15
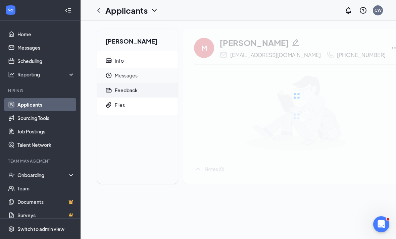
click at [135, 83] on span "Messages" at bounding box center [144, 75] width 58 height 15
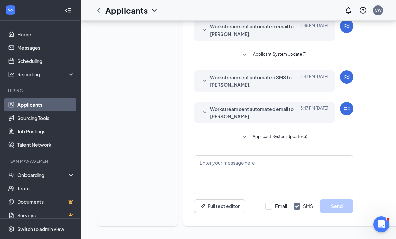
scroll to position [166, 0]
click at [268, 114] on span "Workstream sent automated email to [PERSON_NAME]." at bounding box center [254, 112] width 88 height 15
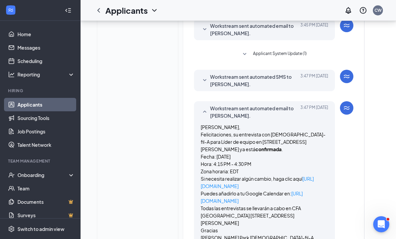
click at [302, 234] on p "[PERSON_NAME] Park [DEMOGRAPHIC_DATA]-fil-A" at bounding box center [265, 237] width 128 height 7
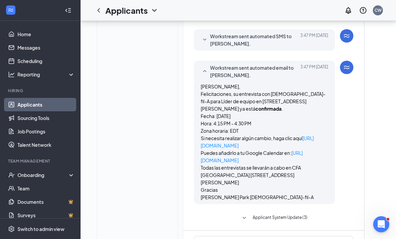
click at [299, 214] on span "Applicant System Update (3)" at bounding box center [280, 218] width 55 height 8
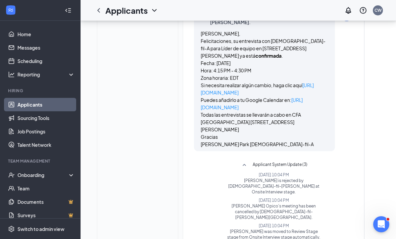
scroll to position [281, 0]
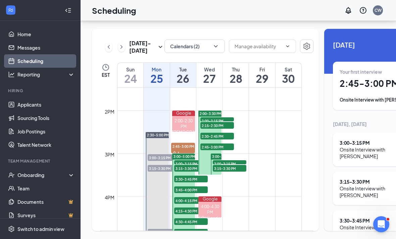
scroll to position [578, 0]
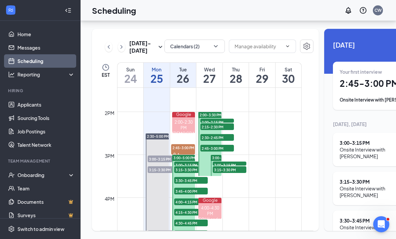
click at [309, 40] on div "[DATE] - [DATE] Calendars (2) EST Sun 24 Mon 25 Tue 26 Wed 27 Thu 28 Fri 29 Sat…" at bounding box center [270, 130] width 356 height 202
click at [38, 28] on link "Home" at bounding box center [45, 34] width 57 height 13
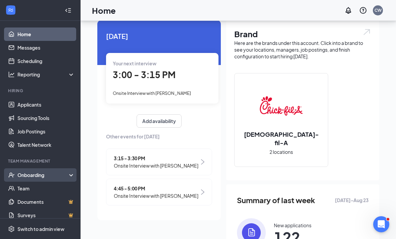
click at [39, 173] on div "Onboarding" at bounding box center [43, 175] width 52 height 7
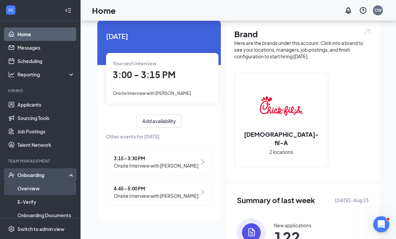
click at [37, 187] on link "Overview" at bounding box center [45, 188] width 57 height 13
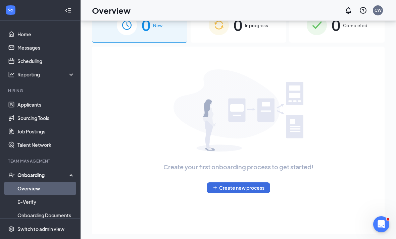
click at [42, 159] on div "Team Management" at bounding box center [40, 161] width 65 height 6
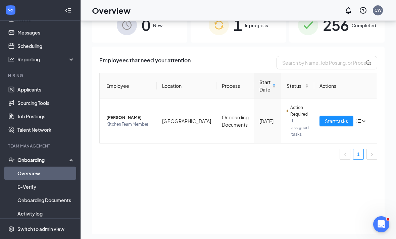
scroll to position [28, 0]
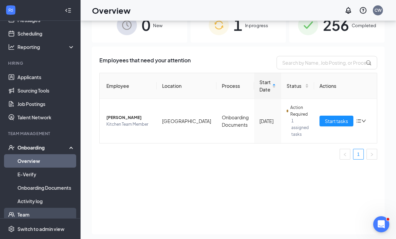
click at [37, 216] on link "Team" at bounding box center [45, 214] width 57 height 13
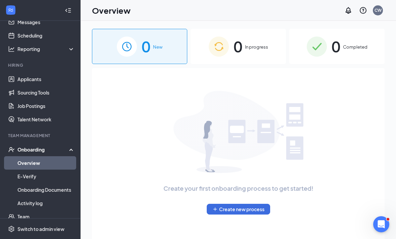
scroll to position [28, 0]
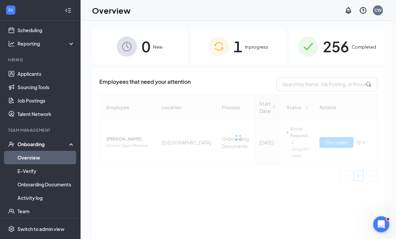
scroll to position [31, 0]
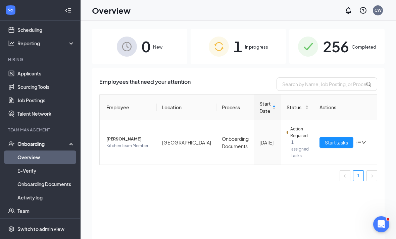
click at [347, 52] on span "256" at bounding box center [336, 46] width 26 height 23
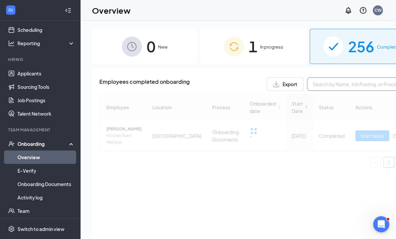
click at [326, 78] on input "text" at bounding box center [357, 84] width 101 height 13
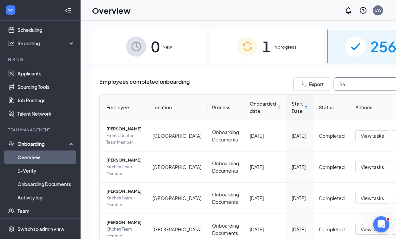
type input "[PERSON_NAME]"
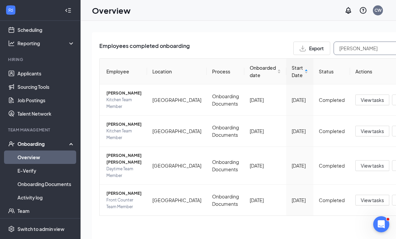
scroll to position [68, 0]
click at [361, 165] on span "View tasks" at bounding box center [372, 165] width 23 height 7
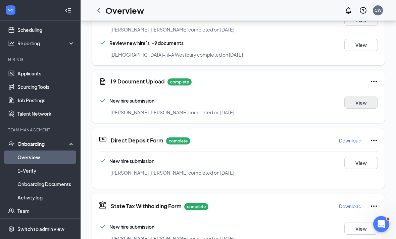
click at [351, 106] on button "View" at bounding box center [361, 103] width 34 height 12
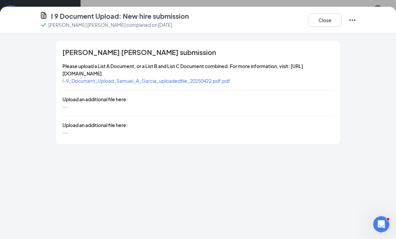
click at [79, 78] on span "I-9_Document_Upload_Samuel_A_Garcia_uploadedfile_20250422.pdf.pdf" at bounding box center [146, 81] width 168 height 6
click at [335, 16] on button "Close" at bounding box center [325, 19] width 34 height 13
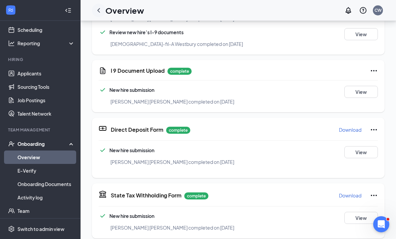
click at [97, 6] on icon "ChevronLeft" at bounding box center [99, 10] width 8 height 8
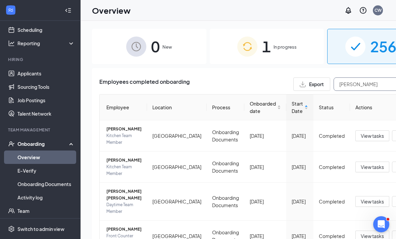
click at [349, 90] on input "[PERSON_NAME]" at bounding box center [384, 84] width 101 height 13
type input "S"
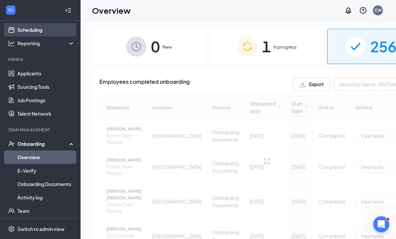
click at [21, 32] on link "Scheduling" at bounding box center [45, 29] width 57 height 13
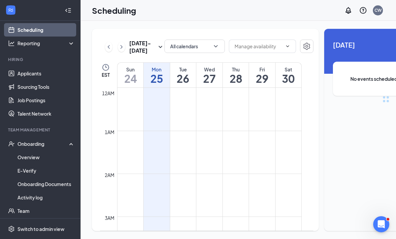
scroll to position [330, 0]
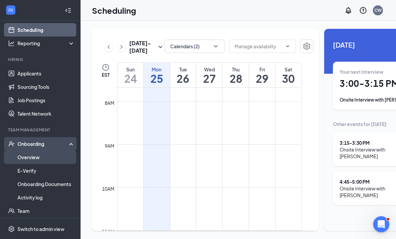
click at [49, 155] on link "Overview" at bounding box center [45, 157] width 57 height 13
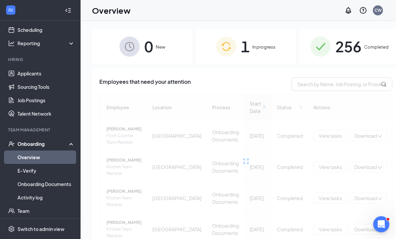
click at [310, 45] on img at bounding box center [320, 47] width 20 height 20
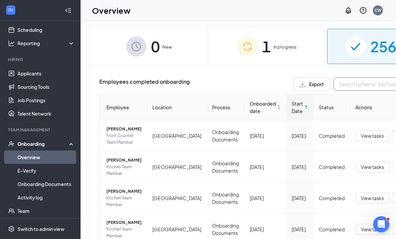
click at [334, 84] on input "text" at bounding box center [384, 84] width 101 height 13
type input "Adonis"
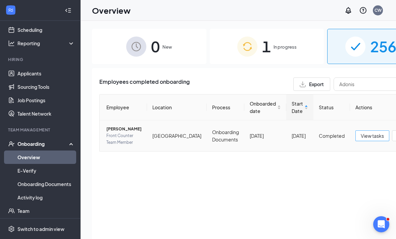
click at [361, 140] on span "View tasks" at bounding box center [372, 135] width 23 height 7
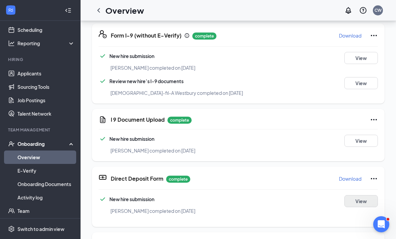
scroll to position [251, 0]
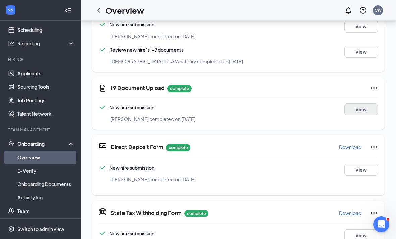
click at [353, 112] on button "View" at bounding box center [361, 109] width 34 height 12
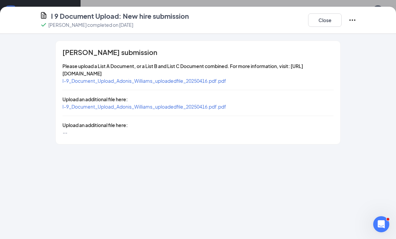
click at [176, 83] on span "I-9_Document_Upload_Adonis_Williams_uploadedfile_20250416.pdf.pdf" at bounding box center [144, 81] width 164 height 6
click at [316, 20] on button "Close" at bounding box center [325, 19] width 34 height 13
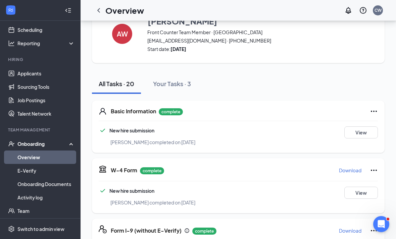
scroll to position [0, 0]
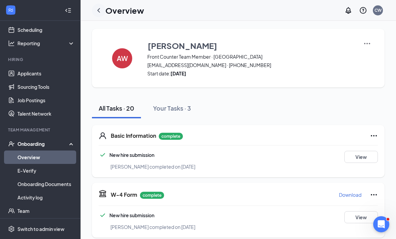
click at [97, 11] on icon "ChevronLeft" at bounding box center [99, 10] width 8 height 8
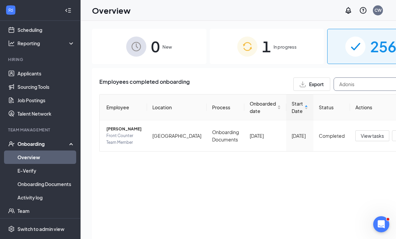
click at [336, 85] on input "Adonis" at bounding box center [384, 84] width 101 height 13
type input "A"
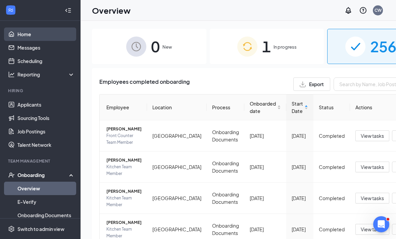
click at [17, 33] on link "Home" at bounding box center [45, 34] width 57 height 13
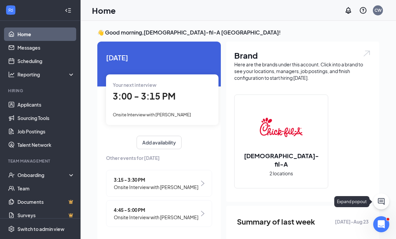
click at [382, 201] on icon "ChatActive" at bounding box center [381, 201] width 7 height 7
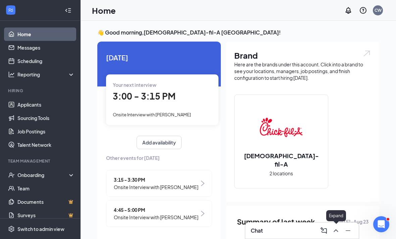
click at [335, 235] on button at bounding box center [336, 231] width 11 height 11
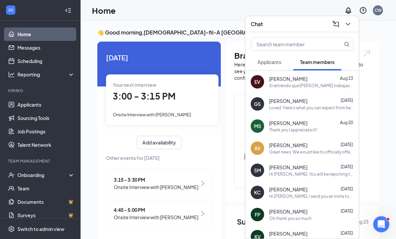
click at [276, 69] on button "Applicants" at bounding box center [269, 62] width 37 height 17
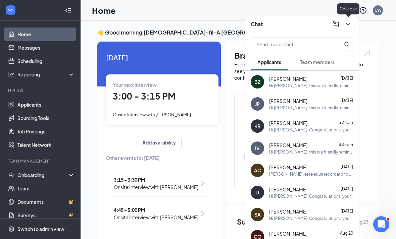
click at [349, 28] on button at bounding box center [348, 24] width 11 height 11
